Goal: Task Accomplishment & Management: Manage account settings

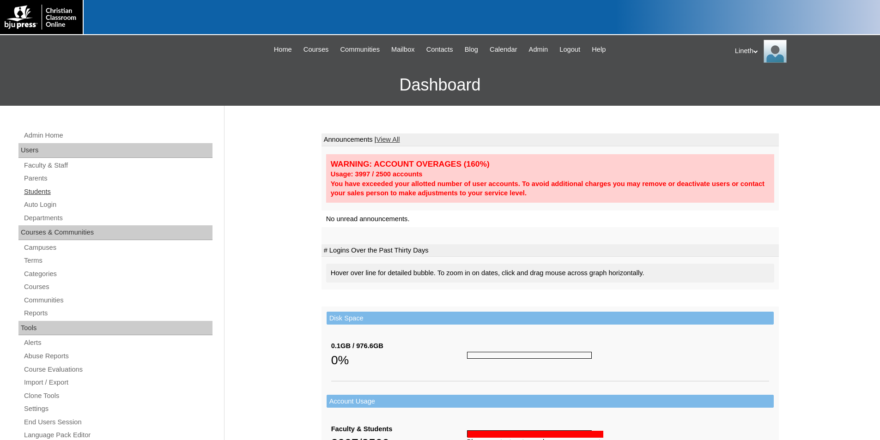
click at [46, 193] on link "Students" at bounding box center [117, 192] width 189 height 12
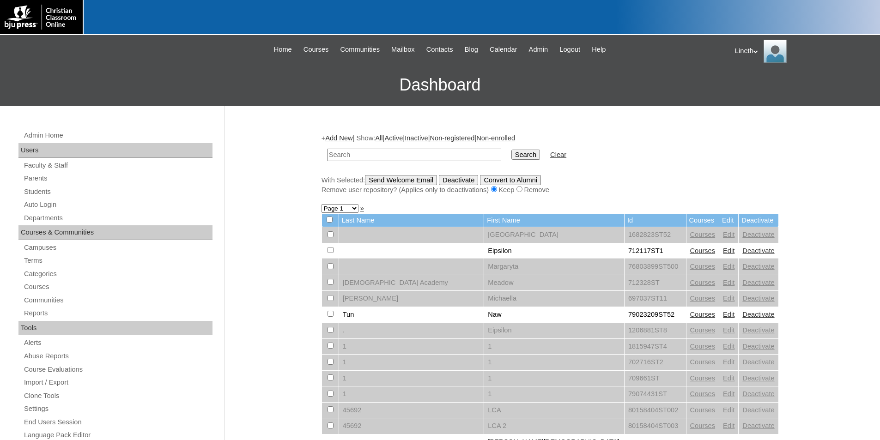
click at [345, 155] on input "text" at bounding box center [414, 155] width 174 height 12
click at [362, 153] on input "text" at bounding box center [414, 155] width 174 height 12
paste input "78975921"
type input "78975921"
click at [511, 154] on input "Search" at bounding box center [525, 155] width 29 height 10
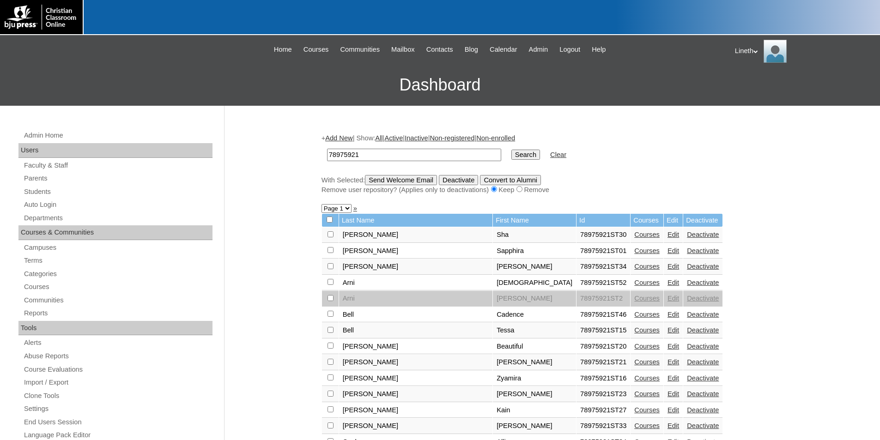
click at [668, 234] on link "Edit" at bounding box center [674, 234] width 12 height 7
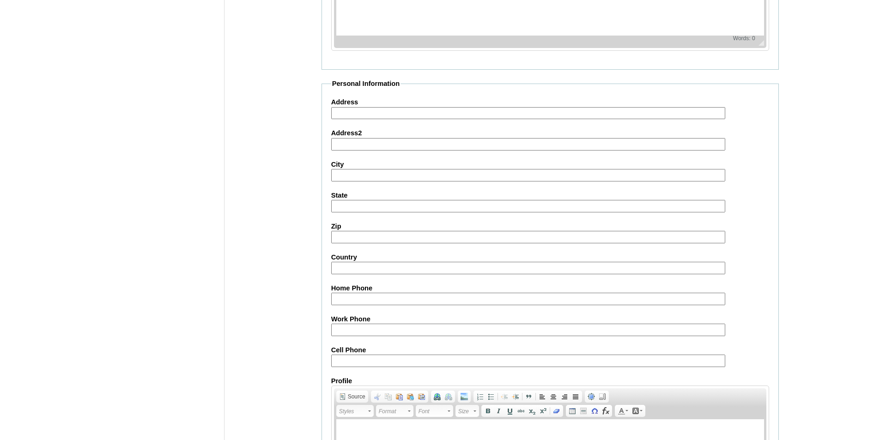
scroll to position [967, 0]
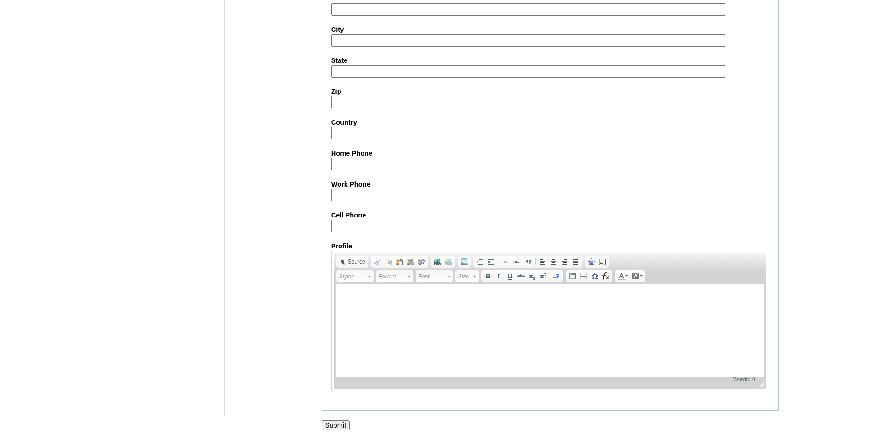
click at [344, 425] on input "Submit" at bounding box center [336, 425] width 29 height 10
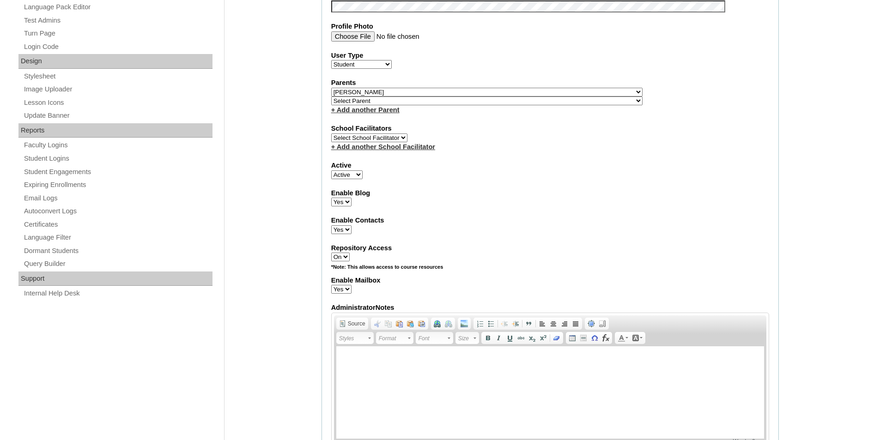
scroll to position [552, 0]
